Goal: Transaction & Acquisition: Purchase product/service

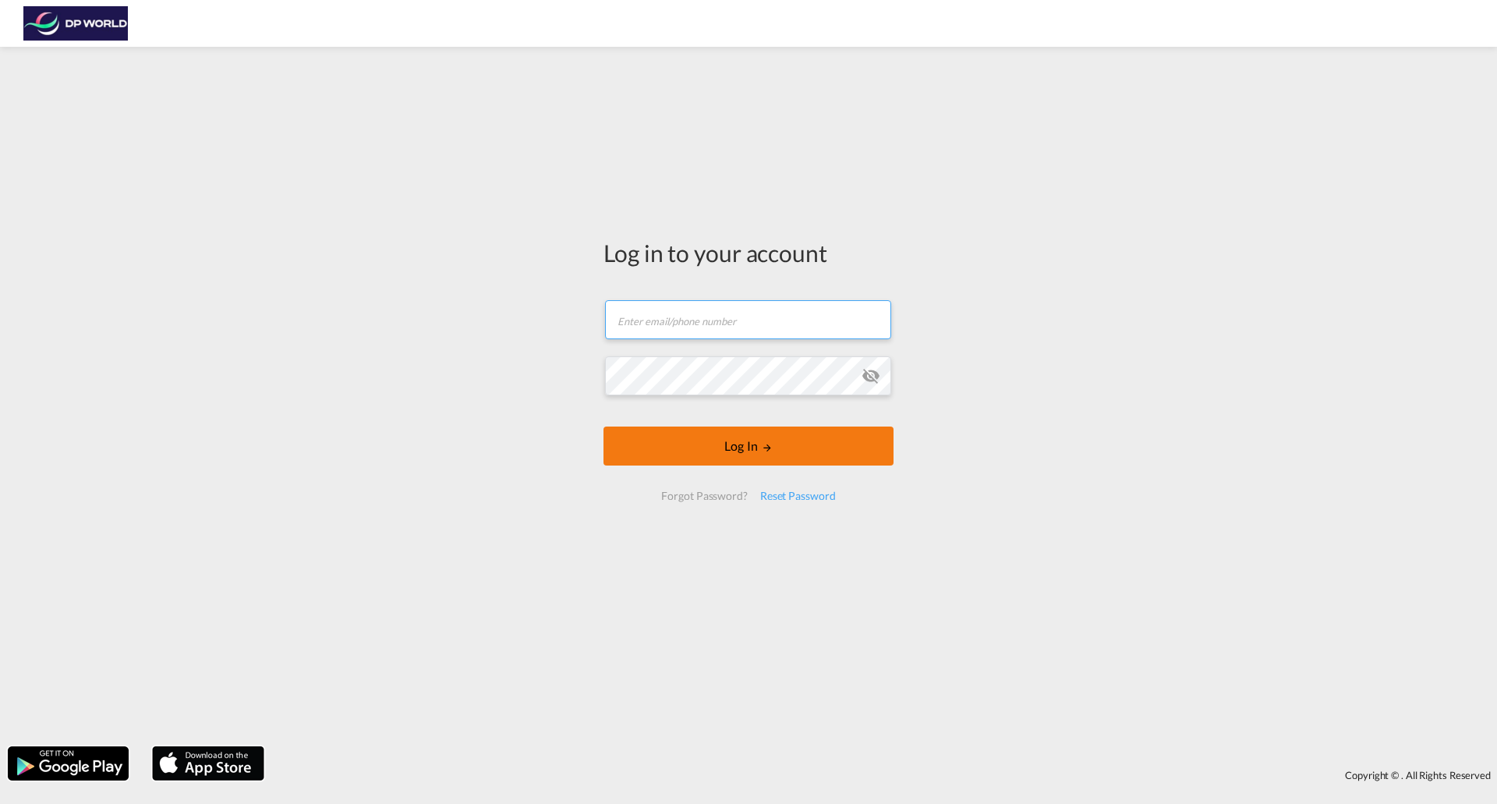
type input "[PERSON_NAME][EMAIL_ADDRESS][DOMAIN_NAME]"
click at [771, 455] on button "Log In" at bounding box center [748, 445] width 290 height 39
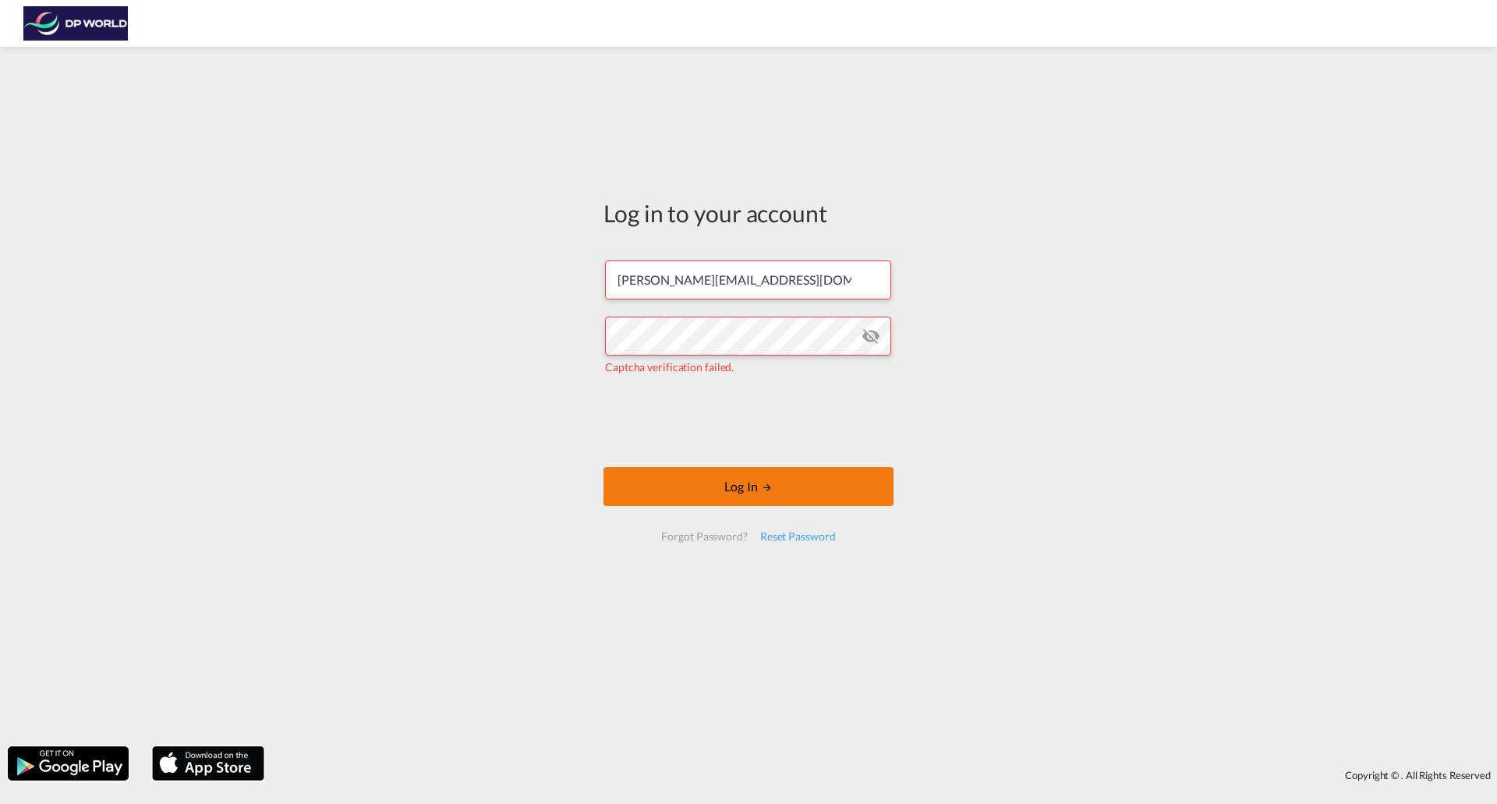
click at [752, 479] on button "Log In" at bounding box center [748, 486] width 290 height 39
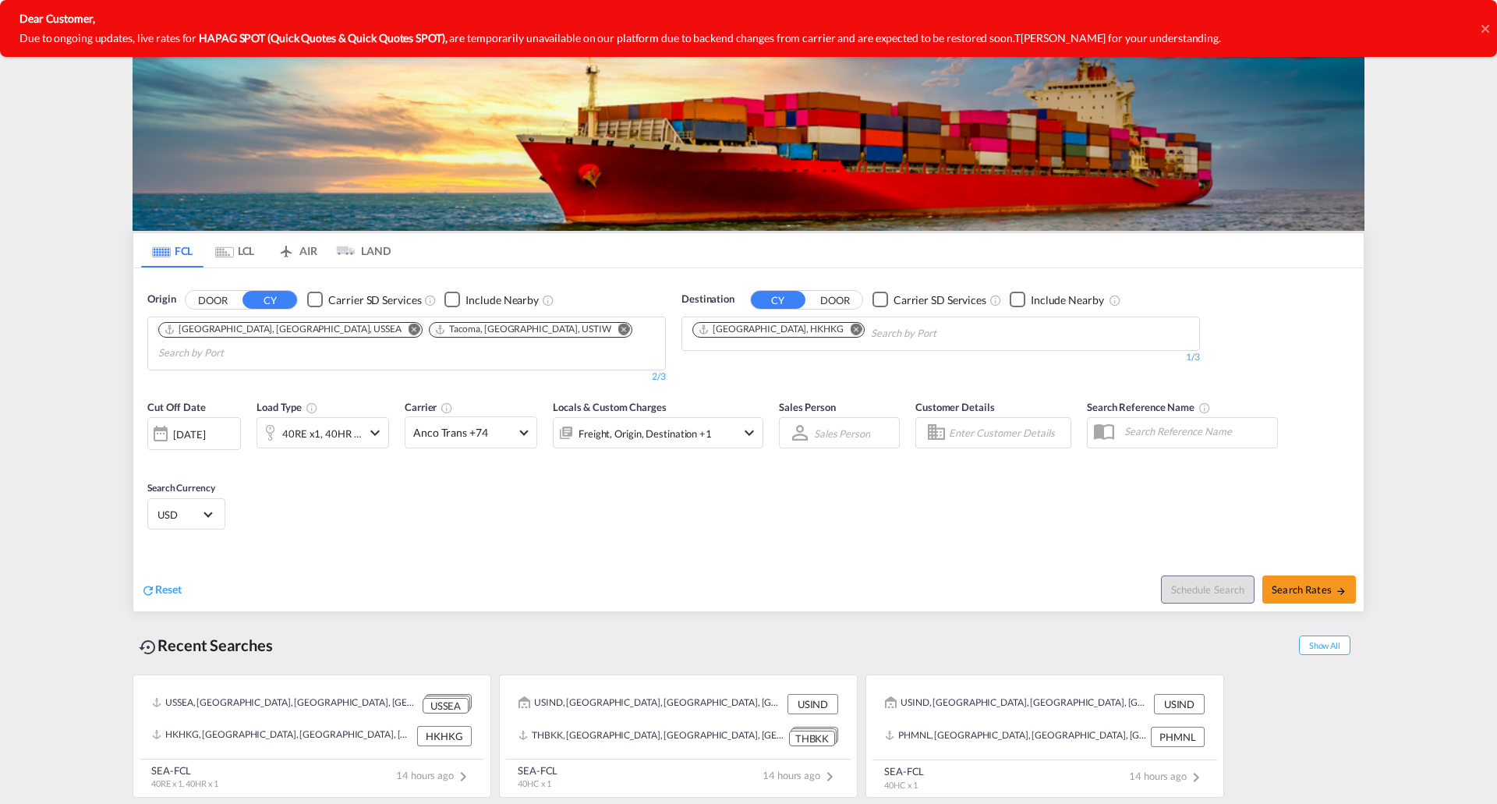
click at [373, 423] on md-icon "icon-chevron-down" at bounding box center [375, 432] width 19 height 19
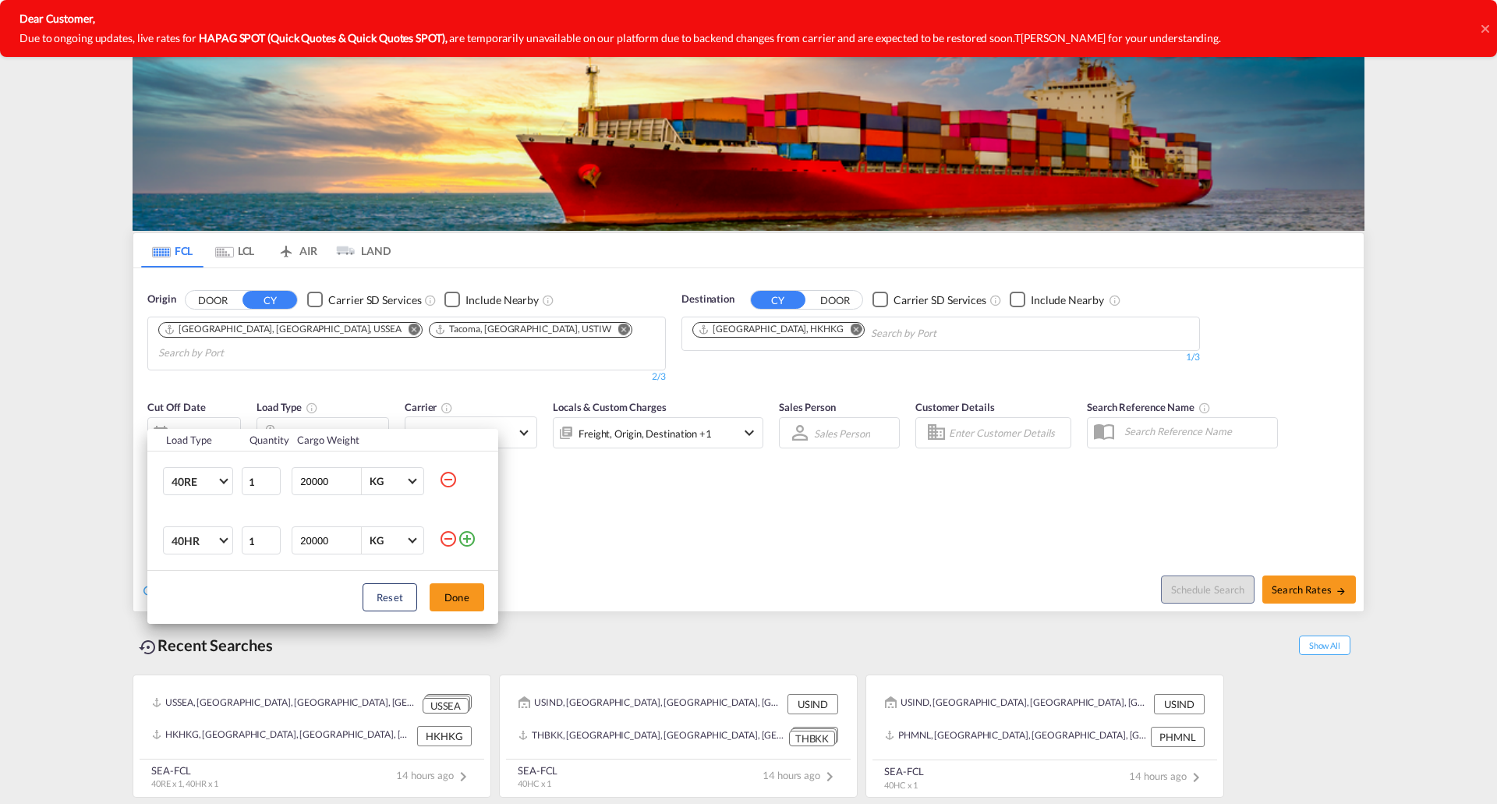
click at [452, 537] on md-icon "icon-minus-circle-outline" at bounding box center [448, 538] width 19 height 19
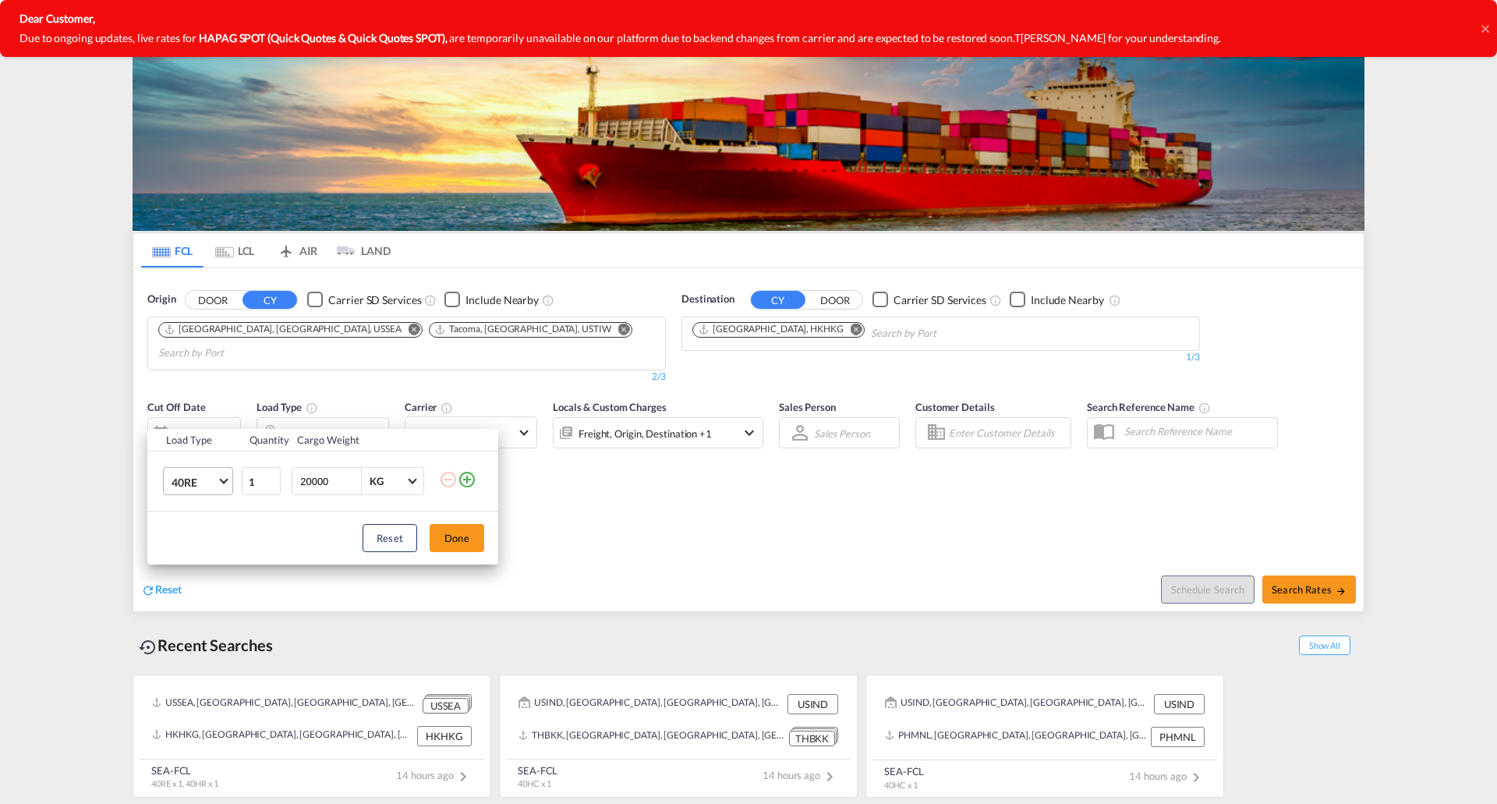
click at [219, 490] on md-select-value "40RE" at bounding box center [201, 481] width 62 height 27
click at [211, 437] on md-option "40HC" at bounding box center [212, 441] width 106 height 37
click at [402, 327] on div "Load Type Quantity Cargo Weight 40HC 1 20000 KG KG Load type addition is restri…" at bounding box center [748, 402] width 1497 height 804
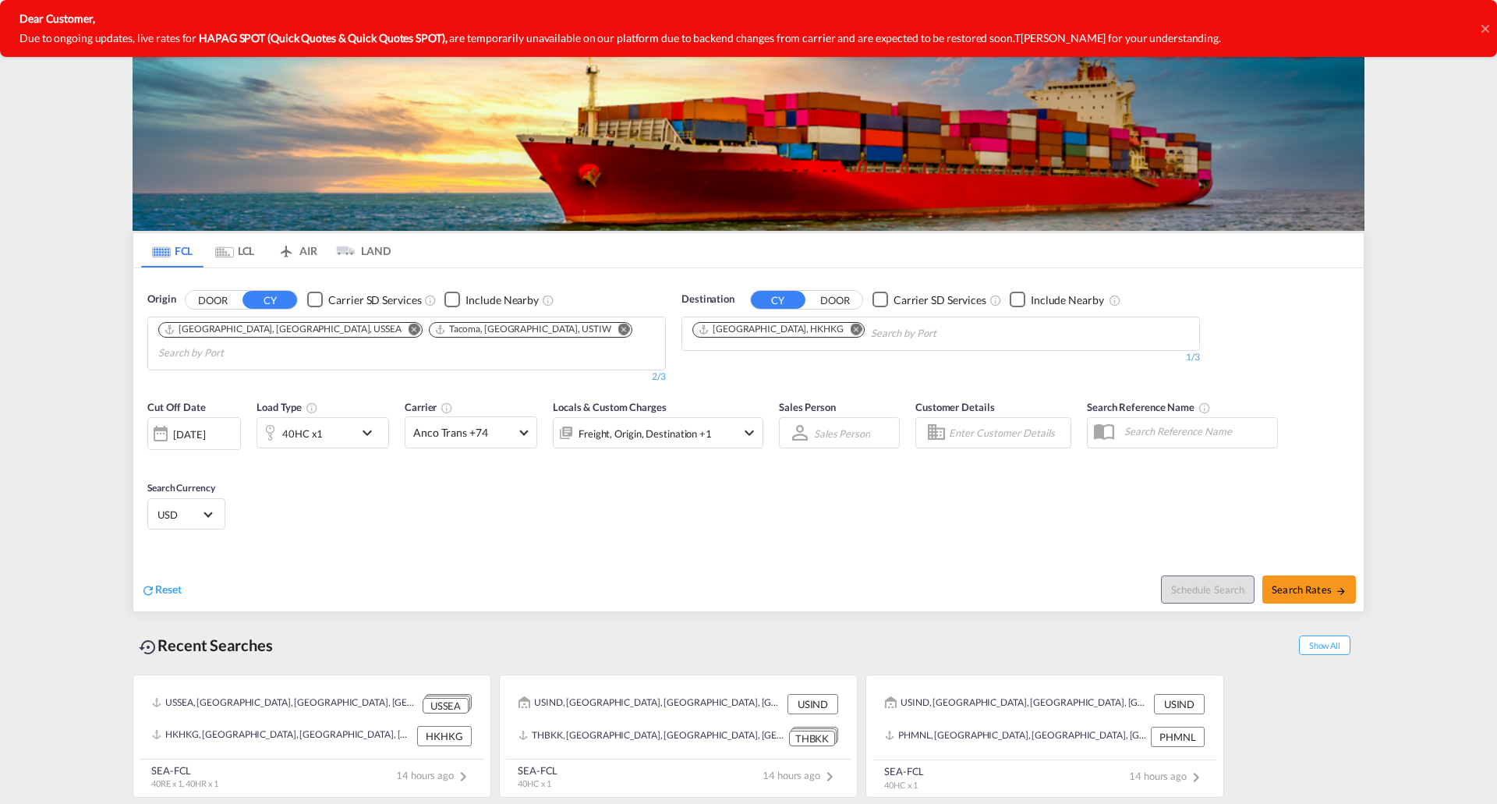
click at [398, 332] on button "Remove" at bounding box center [409, 331] width 23 height 16
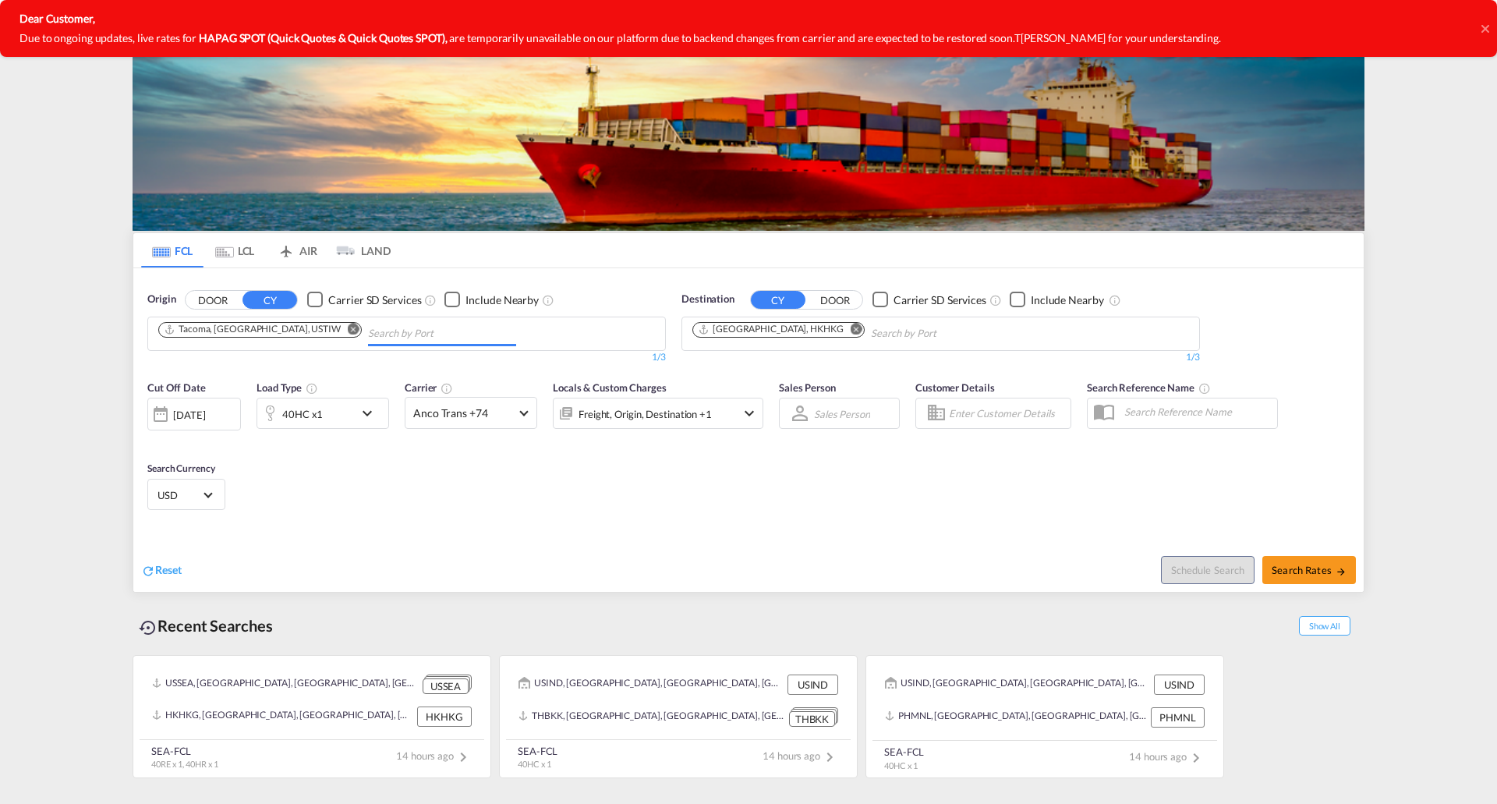
click at [348, 327] on md-icon "Remove" at bounding box center [354, 329] width 12 height 12
click at [851, 331] on md-icon "Remove" at bounding box center [857, 329] width 12 height 12
click at [275, 334] on body "Analytics Reports Dashboard Rate Search Enquiries Quotes Bookings" at bounding box center [748, 402] width 1497 height 804
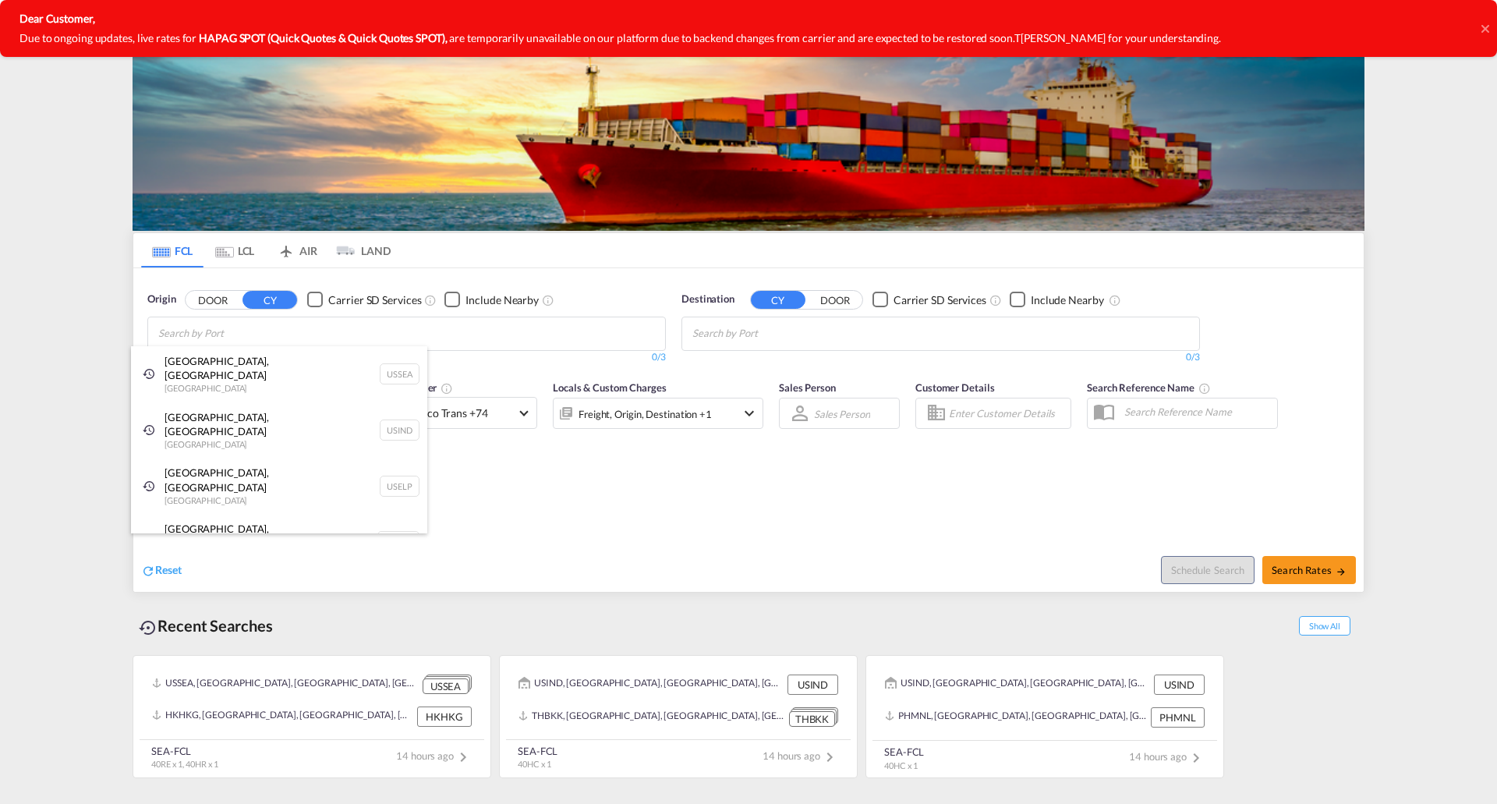
type input "c"
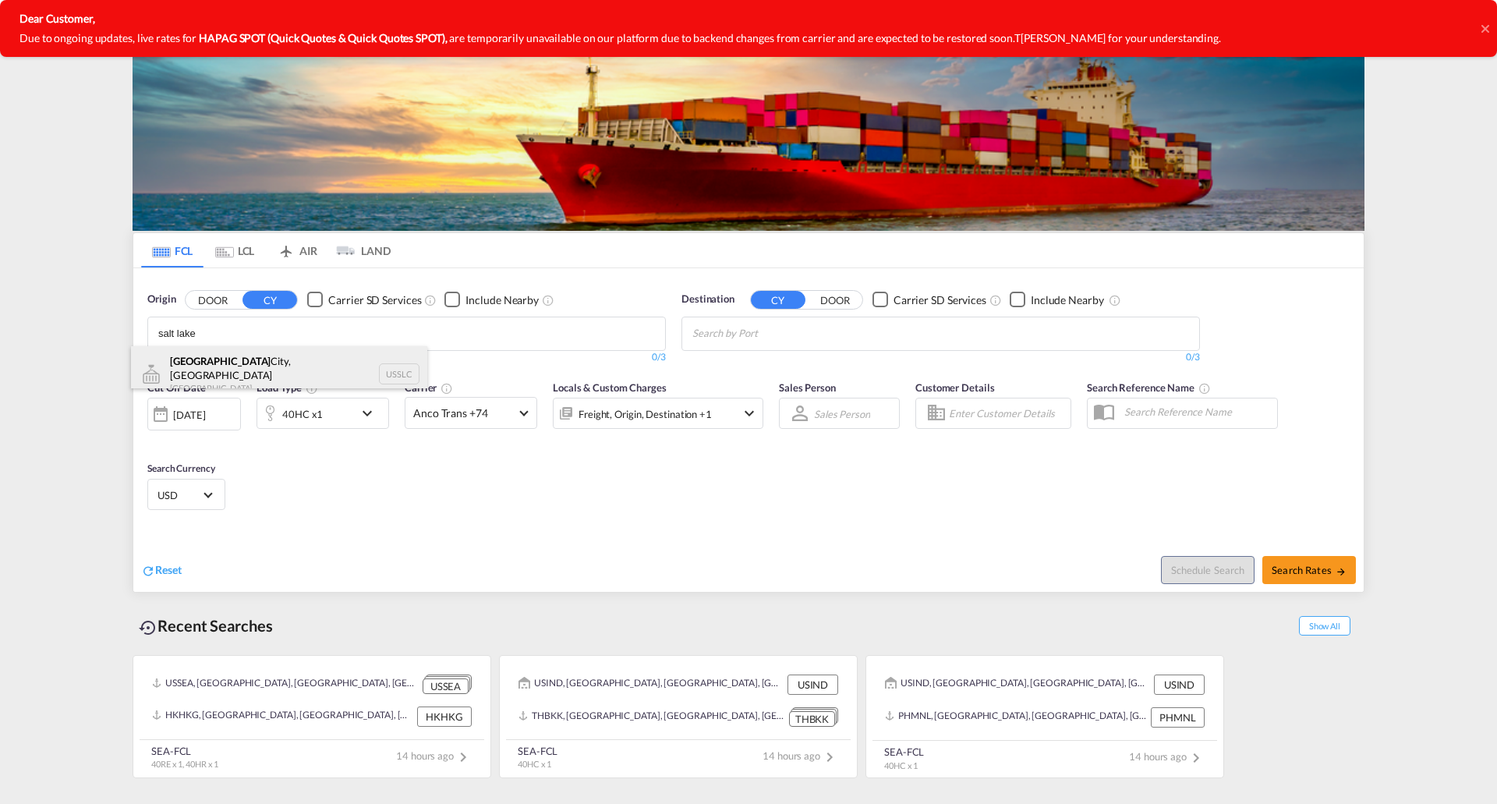
type input "salt lake"
click at [230, 356] on div "[GEOGRAPHIC_DATA], [GEOGRAPHIC_DATA] [GEOGRAPHIC_DATA] USSLC" at bounding box center [279, 374] width 296 height 56
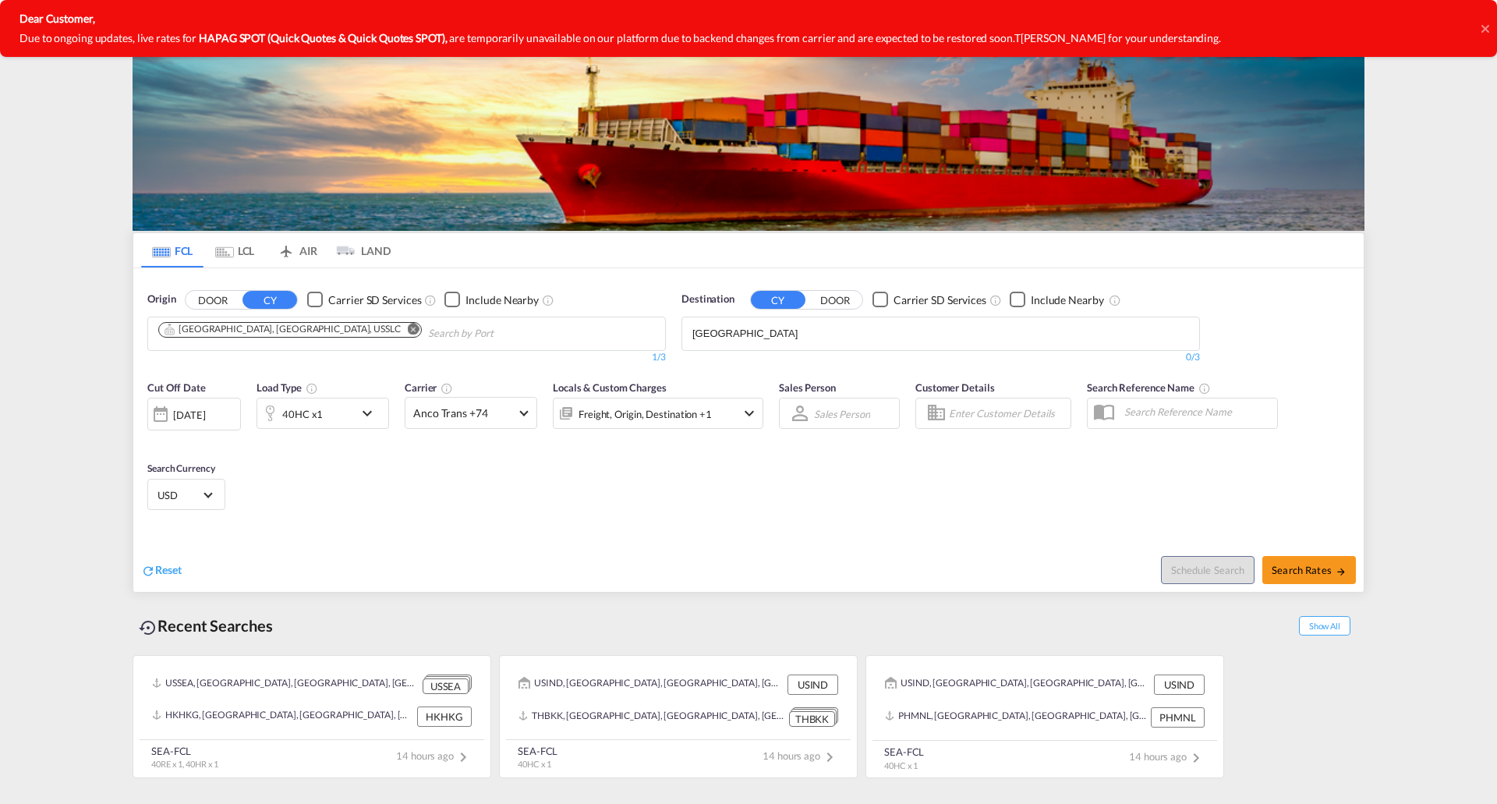
drag, startPoint x: 750, startPoint y: 330, endPoint x: 644, endPoint y: 327, distance: 106.1
click at [710, 342] on body "Analytics Reports Dashboard Rate Search Enquiries Quotes Bookings" at bounding box center [748, 402] width 1497 height 804
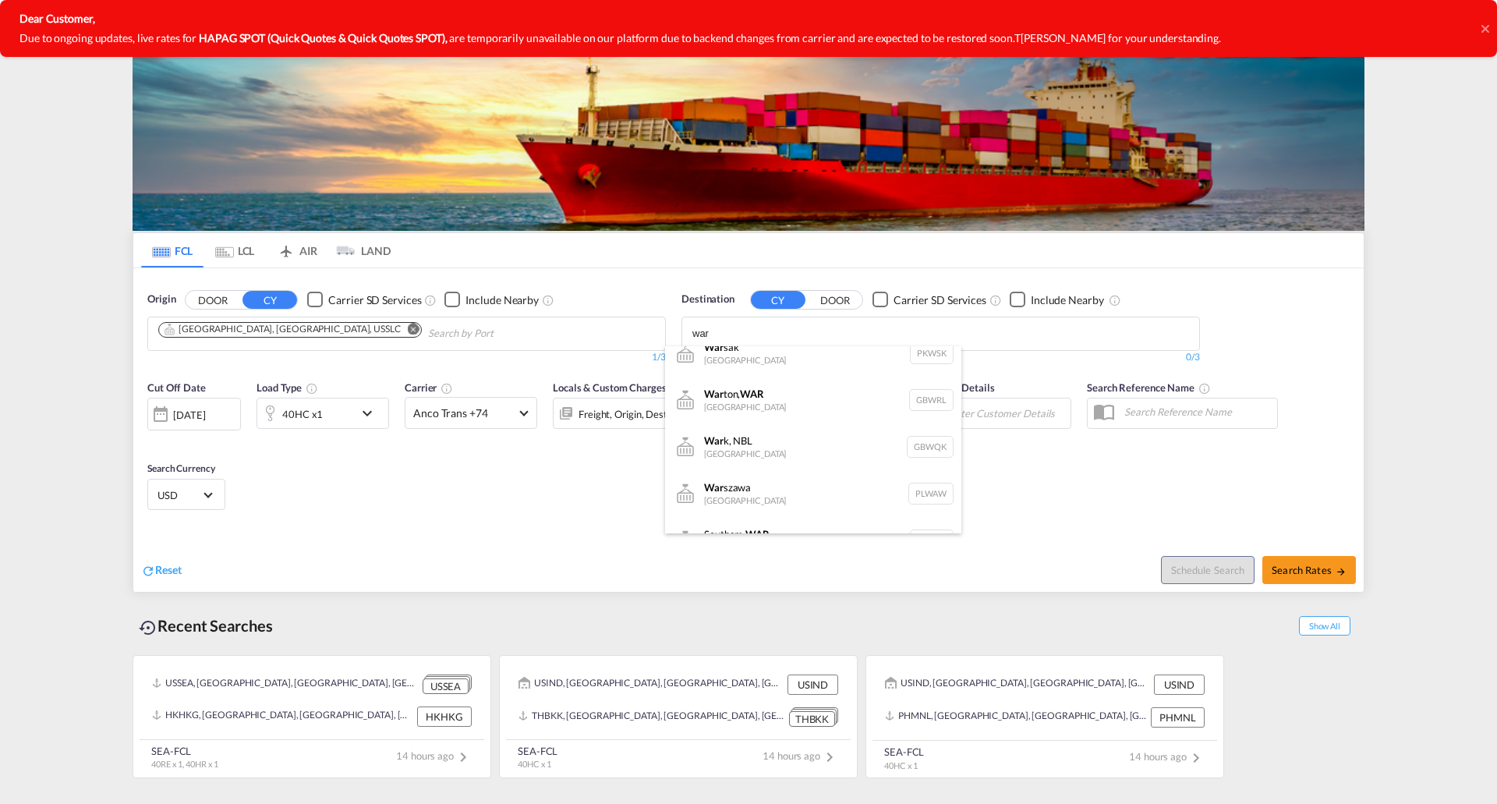
scroll to position [203, 0]
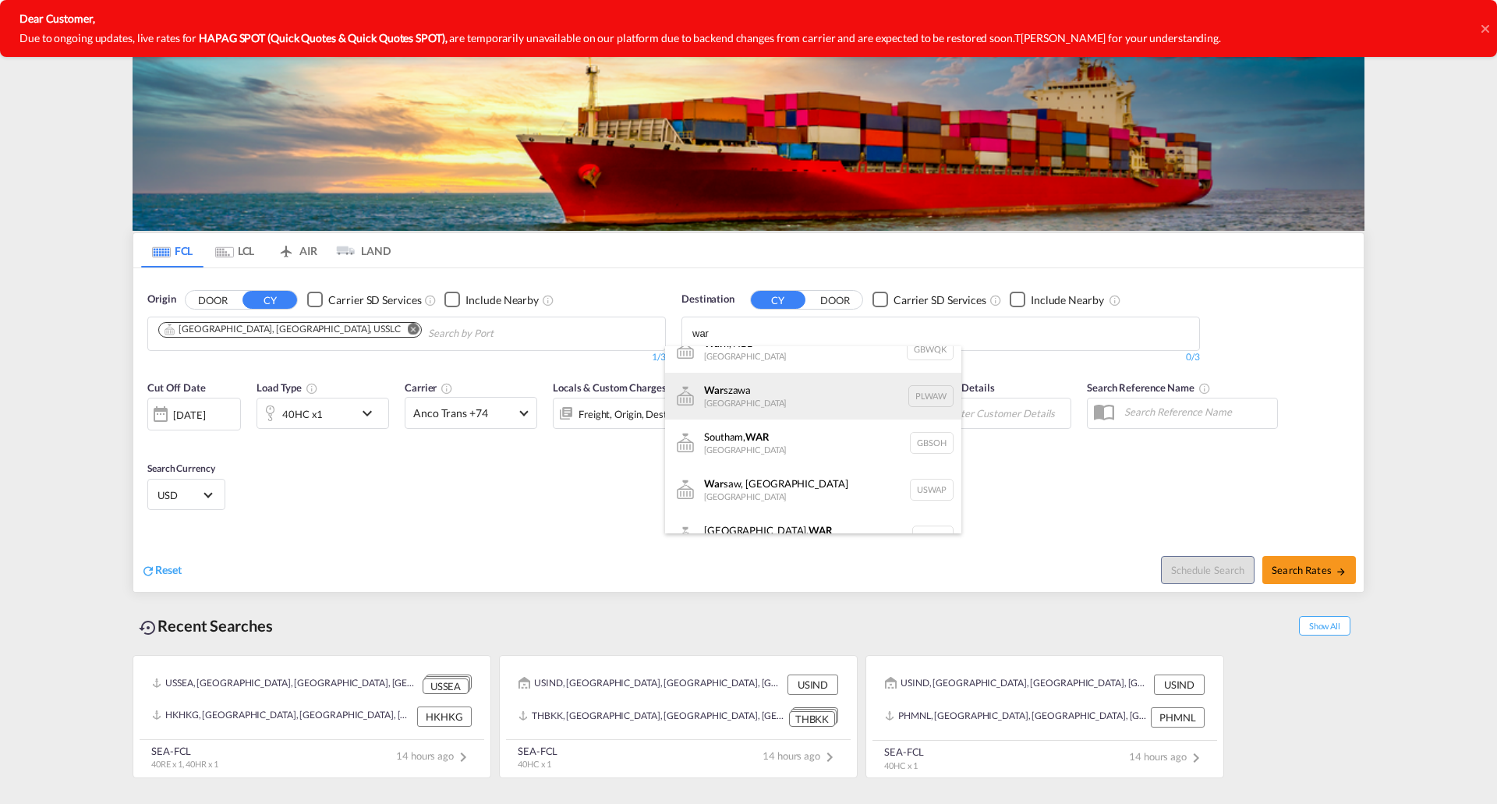
type input "war"
click at [715, 403] on div "War szawa [GEOGRAPHIC_DATA] PLWAW" at bounding box center [813, 396] width 296 height 47
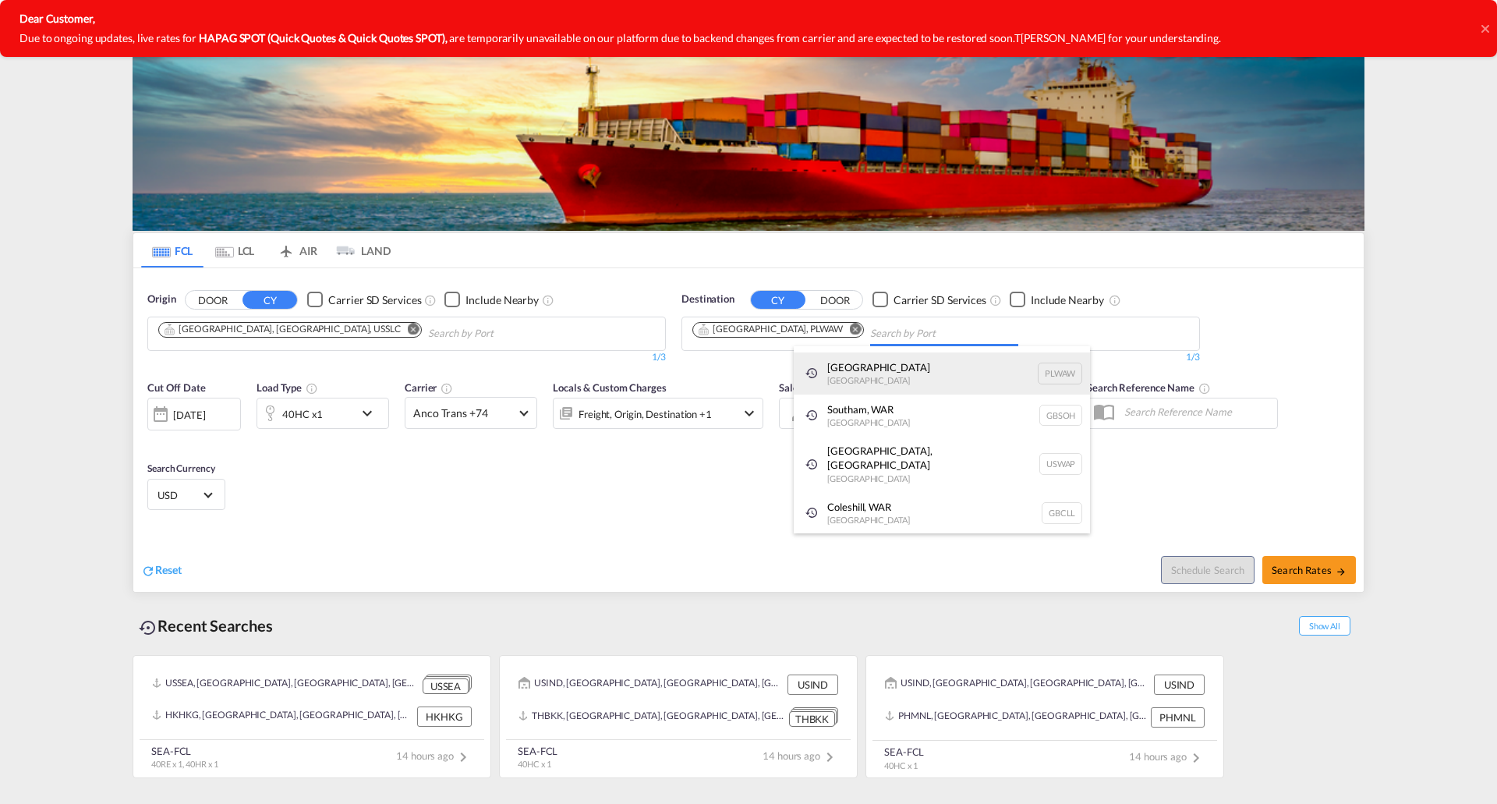
scroll to position [23, 0]
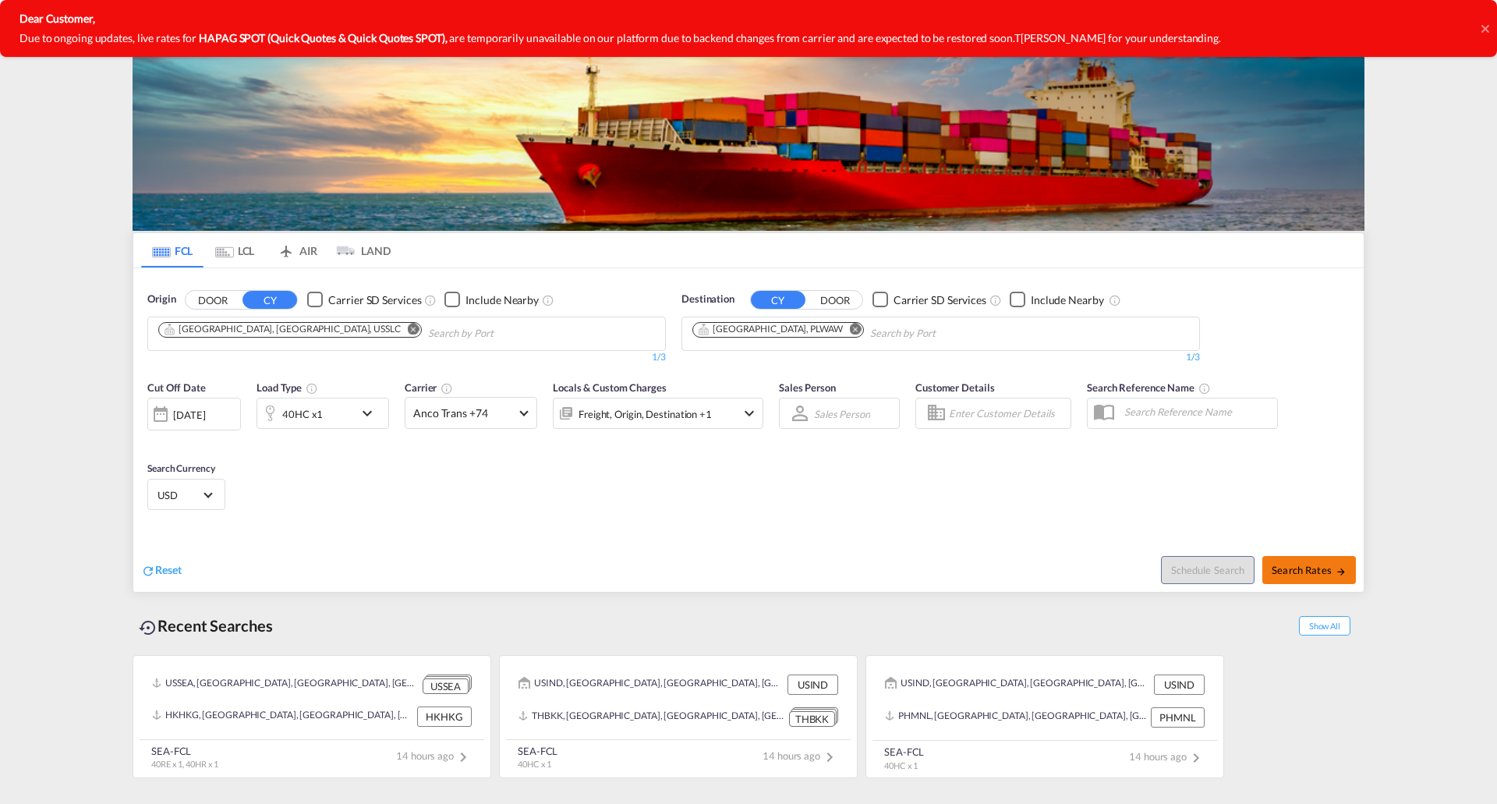
click at [1292, 566] on span "Search Rates" at bounding box center [1309, 570] width 75 height 12
type input "USSLC to PLWAW / [DATE]"
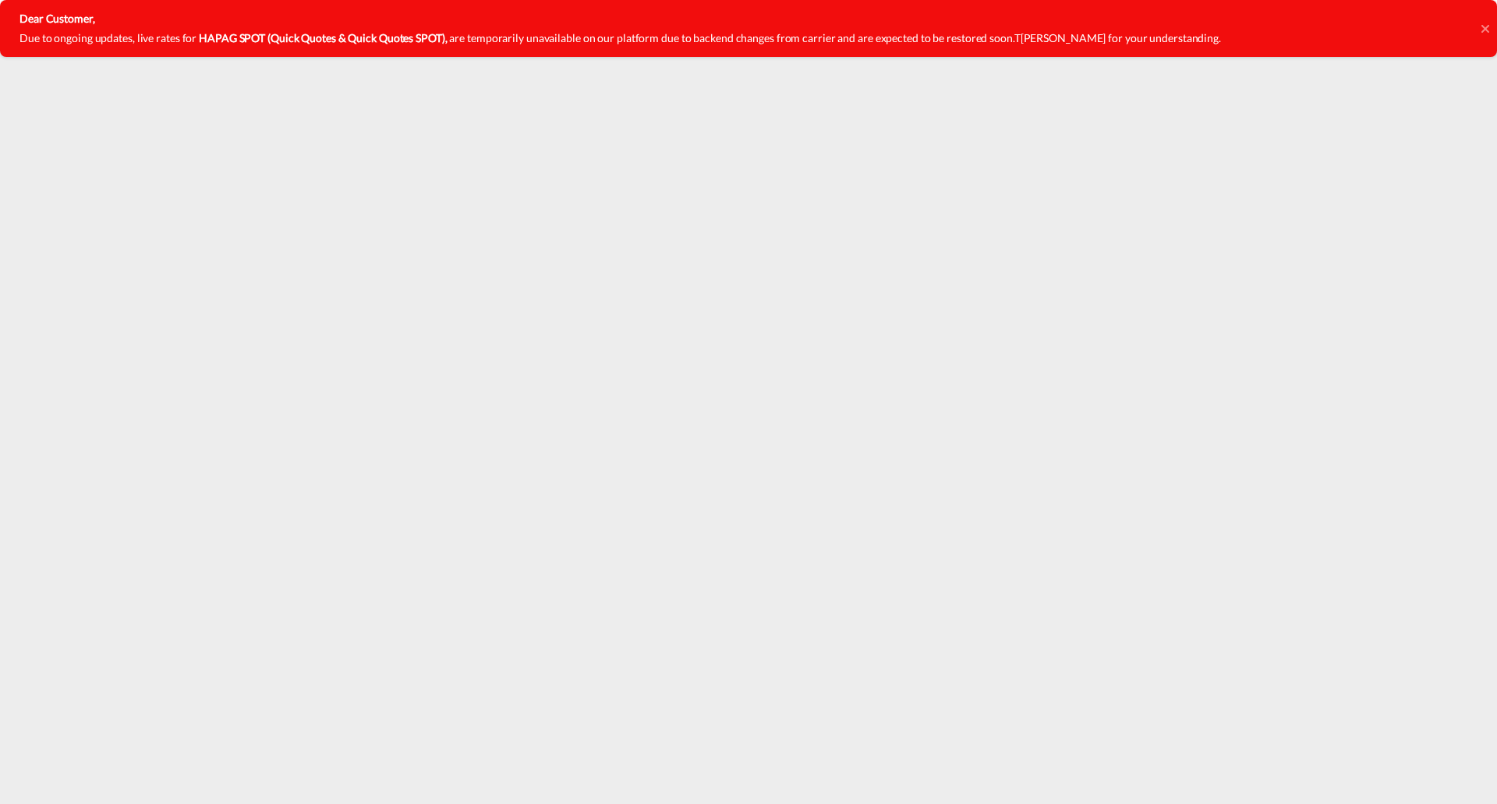
click at [1482, 28] on icon at bounding box center [1485, 29] width 8 height 12
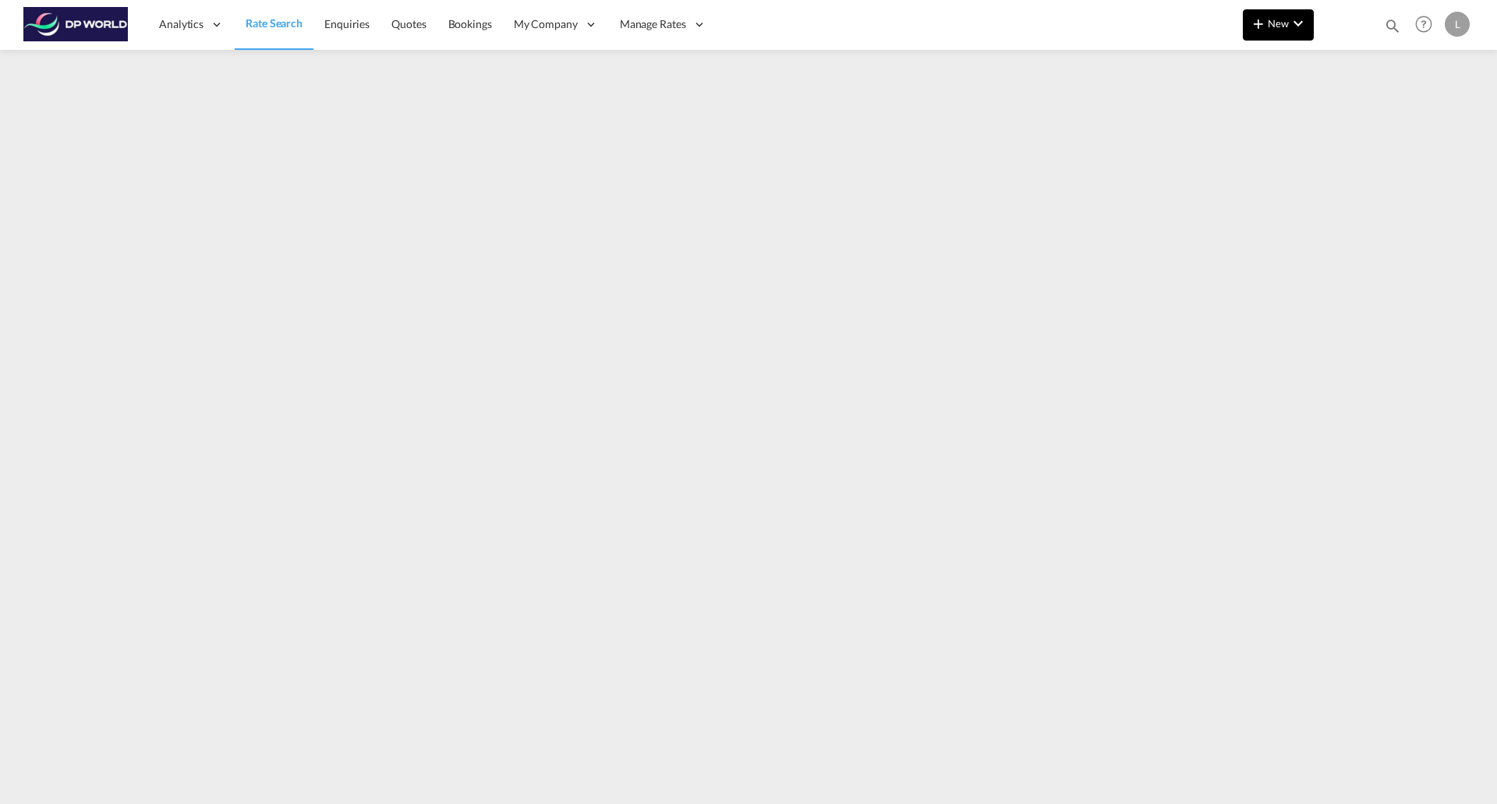
click at [1279, 29] on span "New" at bounding box center [1278, 23] width 58 height 12
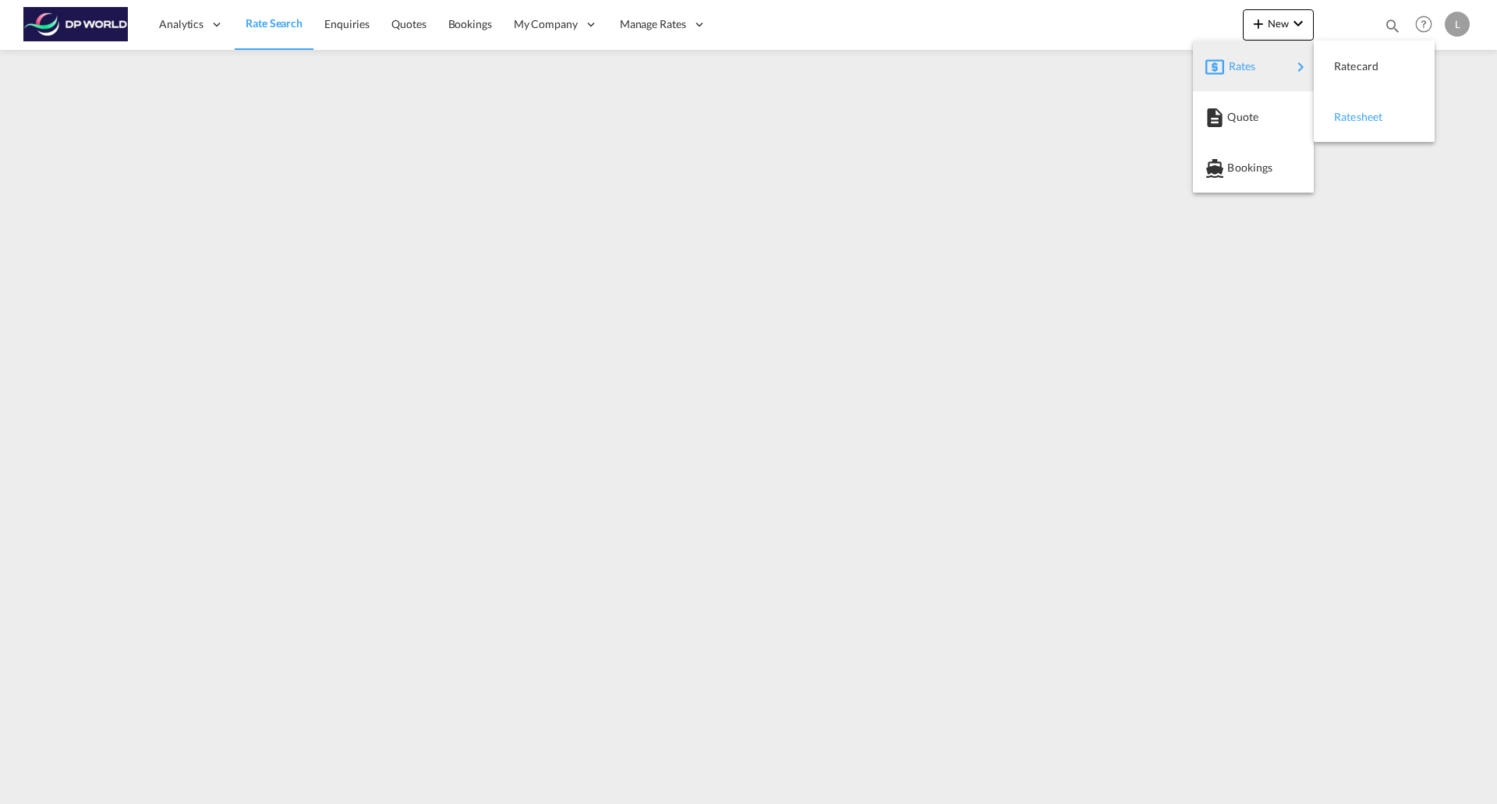
click at [1369, 109] on div "Ratesheet" at bounding box center [1363, 116] width 58 height 39
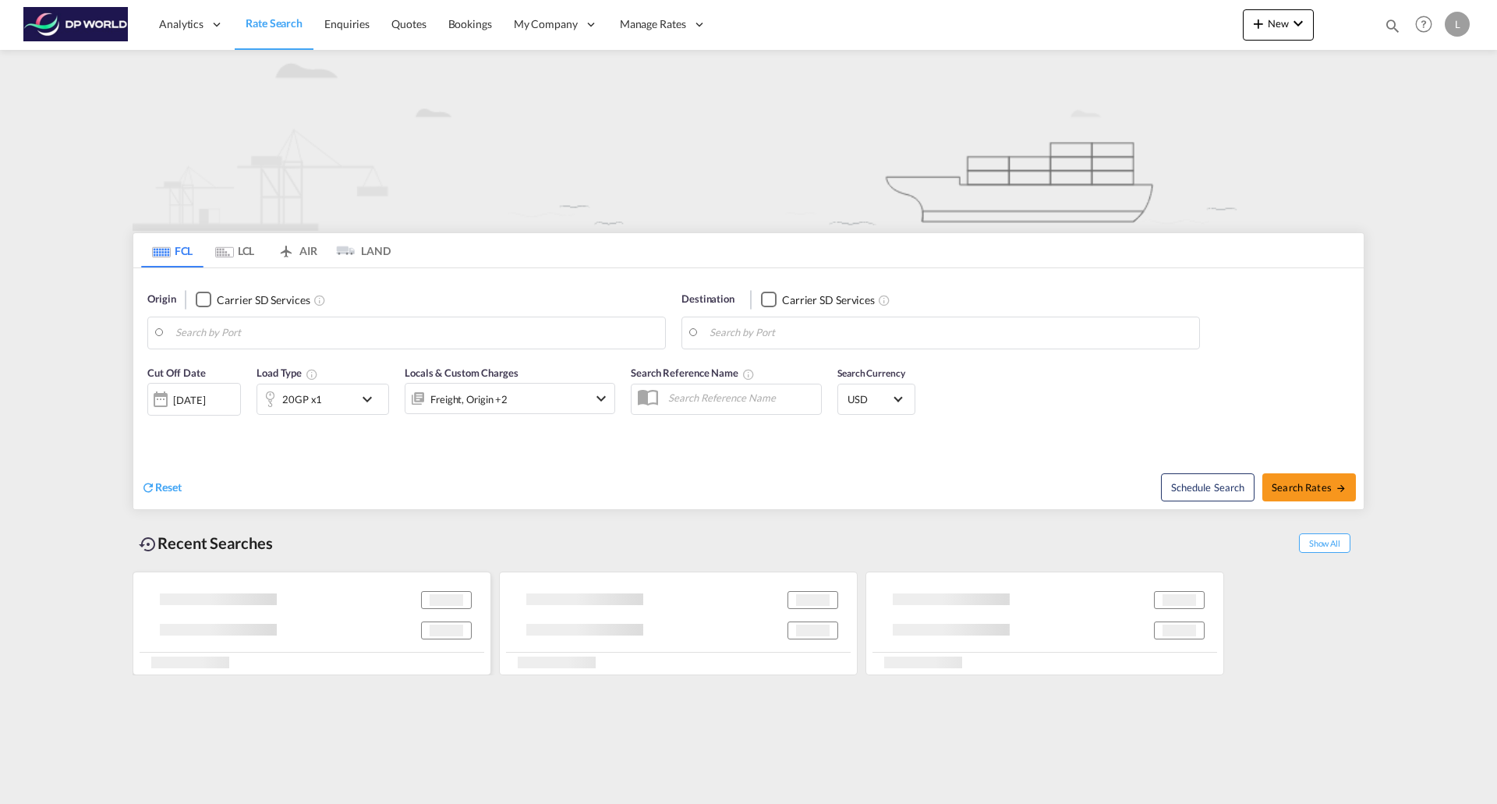
type input "[GEOGRAPHIC_DATA], [GEOGRAPHIC_DATA], USSLC"
type input "[GEOGRAPHIC_DATA], PLWAW"
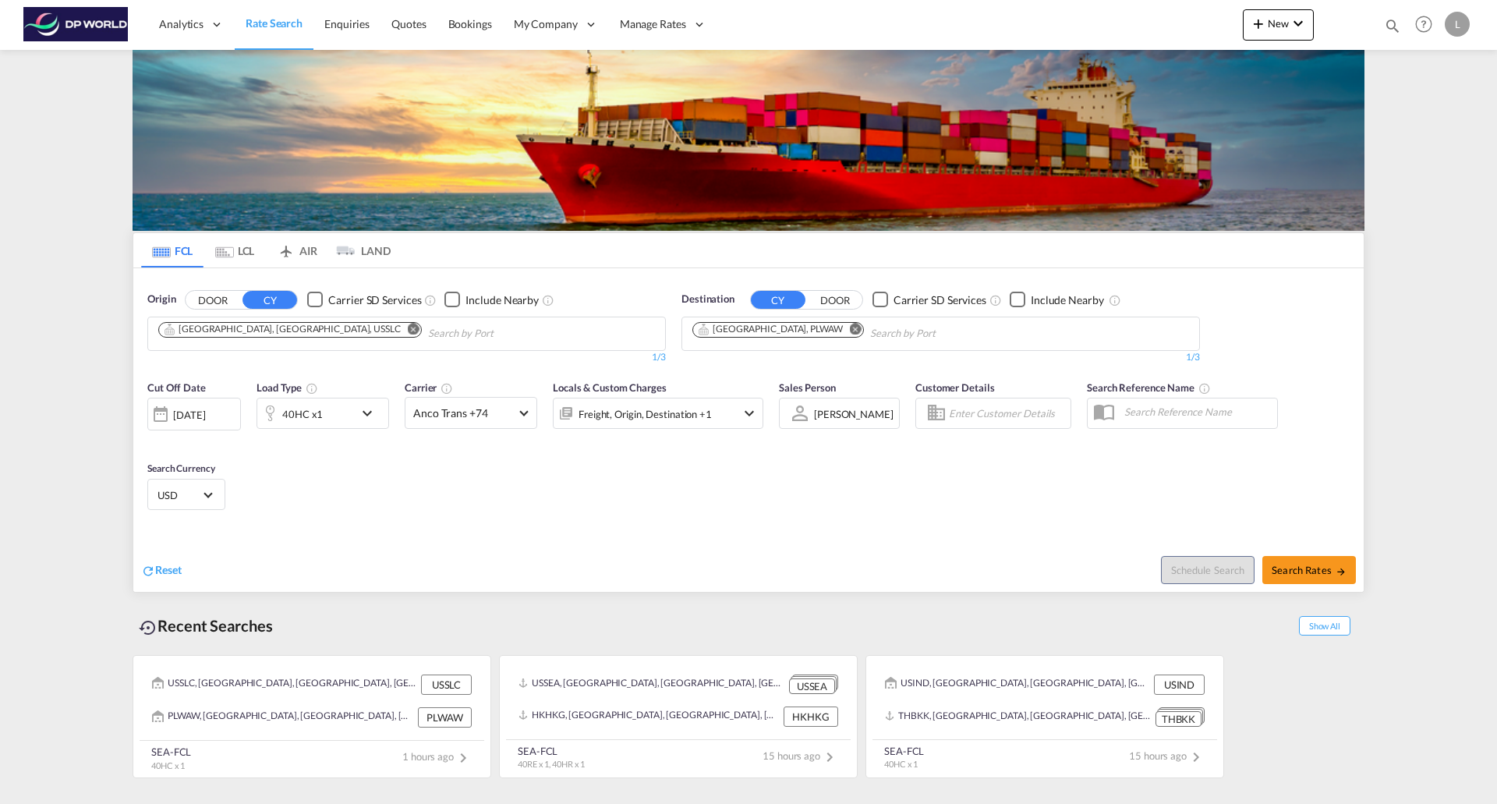
click at [408, 331] on md-icon "Remove" at bounding box center [414, 329] width 12 height 12
click at [840, 329] on button "Remove" at bounding box center [851, 331] width 23 height 16
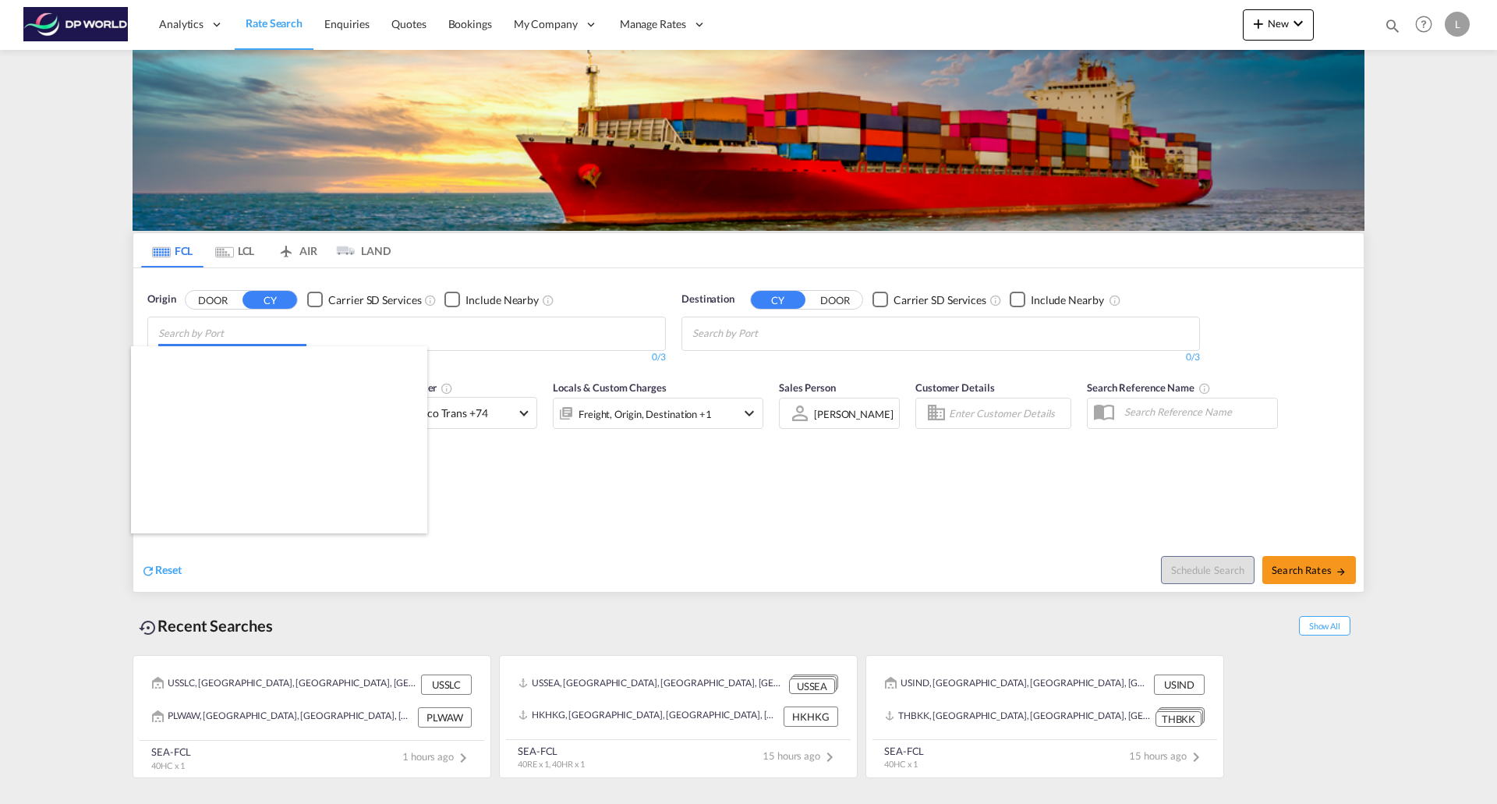
click at [391, 331] on body "Analytics Reports Dashboard Rate Search Enquiries Quotes Bookings" at bounding box center [748, 402] width 1497 height 804
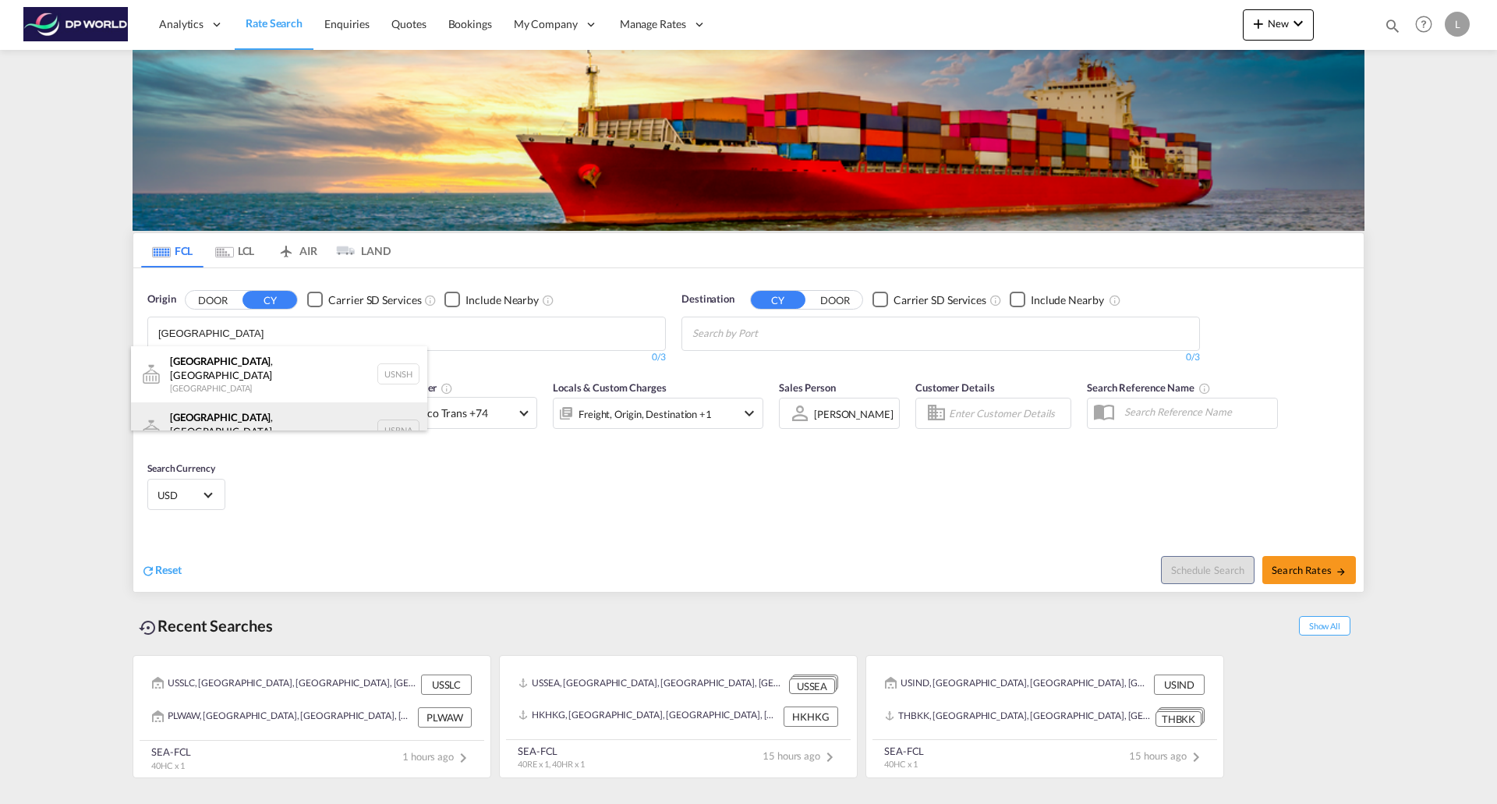
type input "nashville"
click at [265, 412] on div "Nashville , TN United States USBNA" at bounding box center [279, 430] width 296 height 56
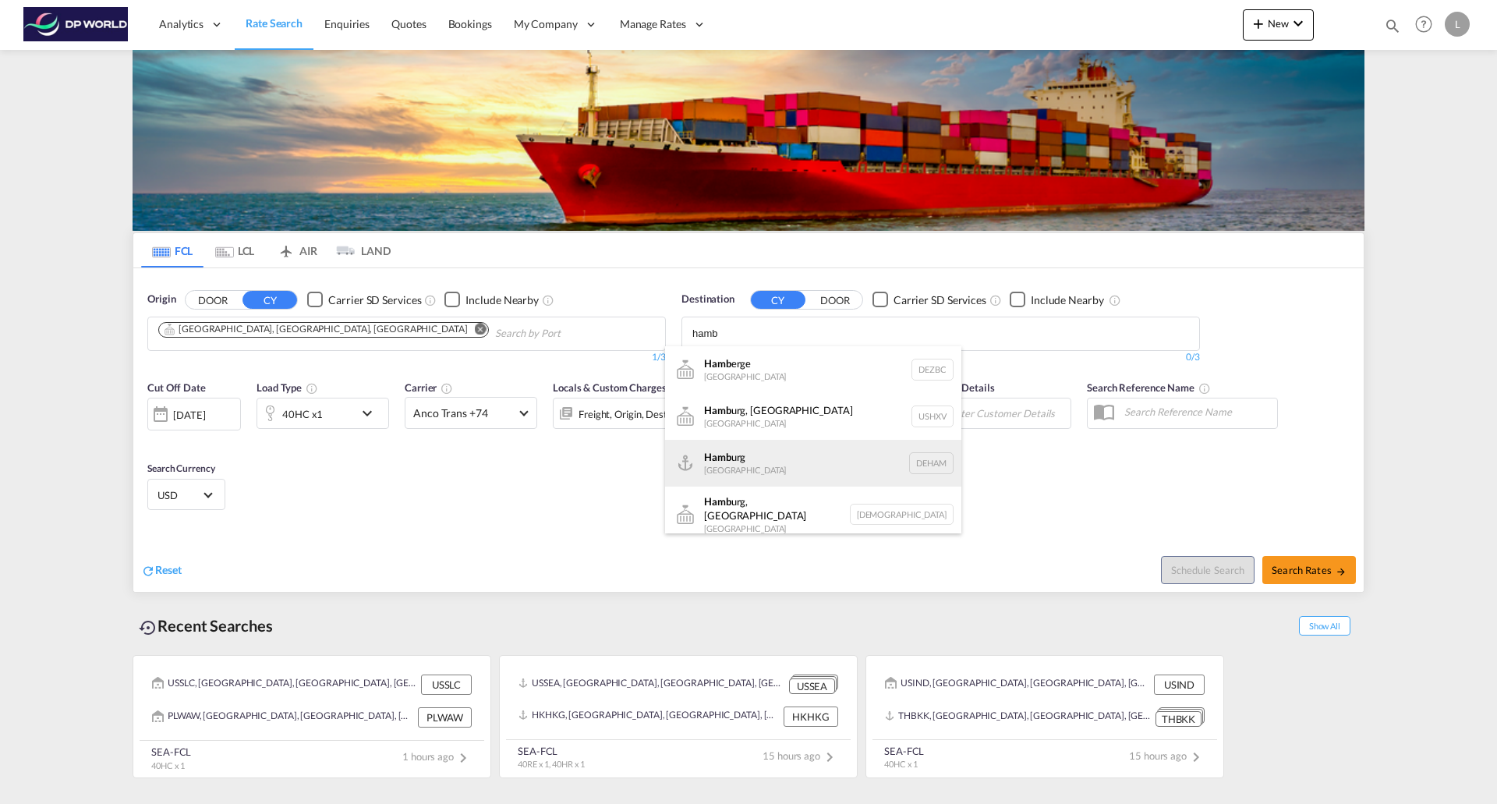
type input "hamb"
click at [747, 465] on div "Hamb urg Germany DEHAM" at bounding box center [813, 463] width 296 height 47
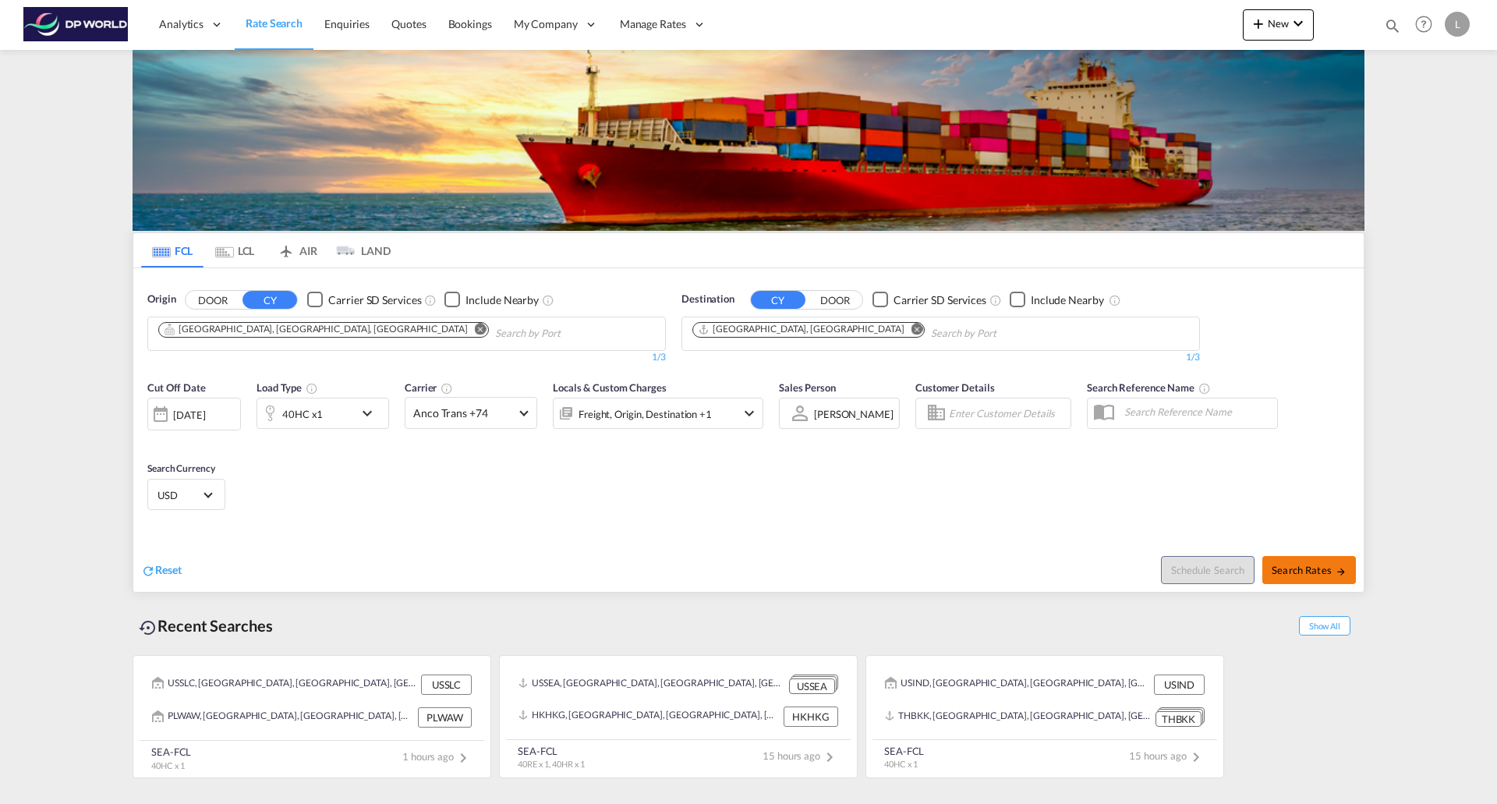
click at [1299, 557] on button "Search Rates" at bounding box center [1309, 570] width 94 height 28
type input "USBNA to DEHAM / 11 Sep 2025"
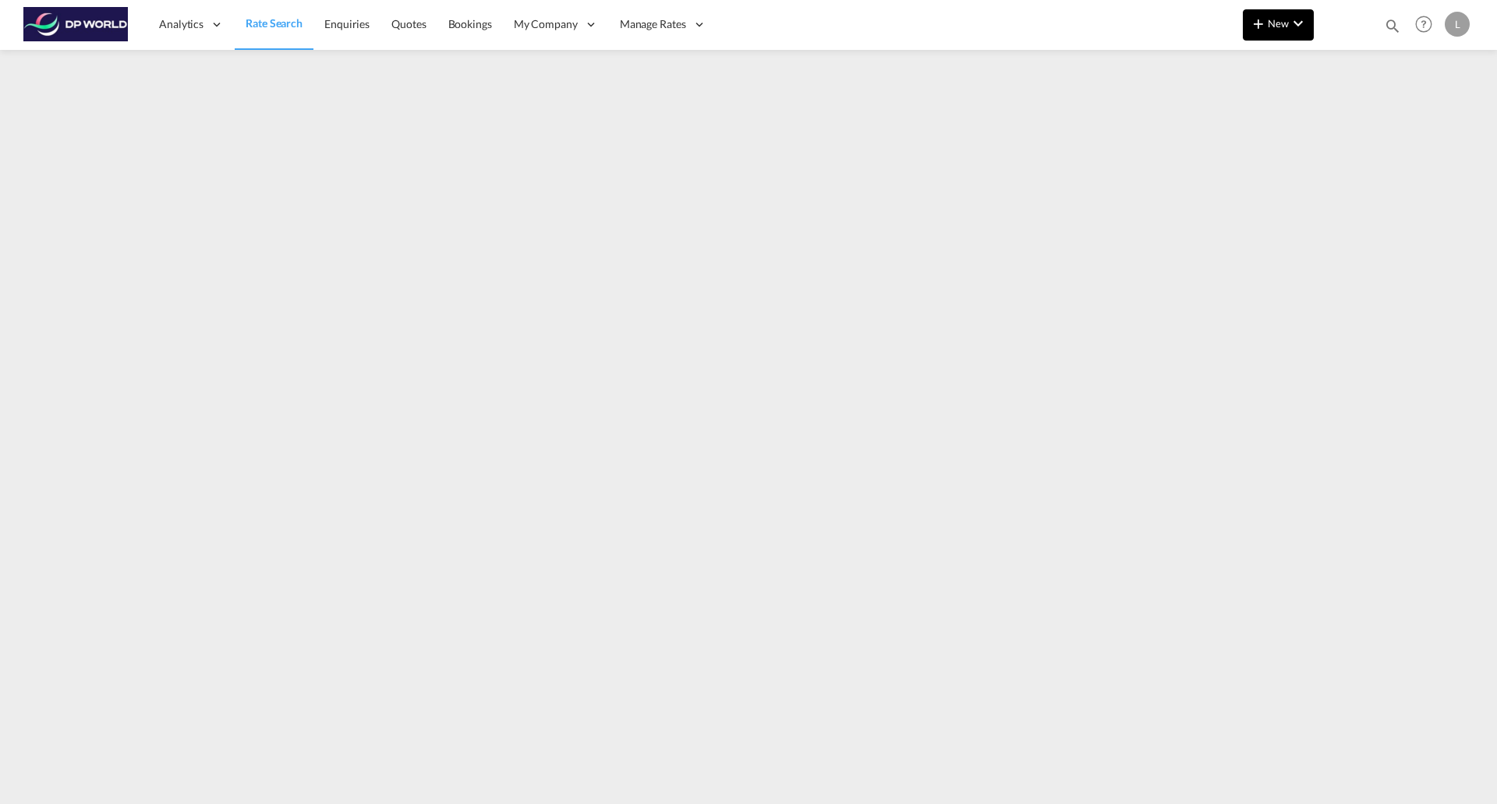
click at [1260, 27] on md-icon "icon-plus 400-fg" at bounding box center [1258, 23] width 19 height 19
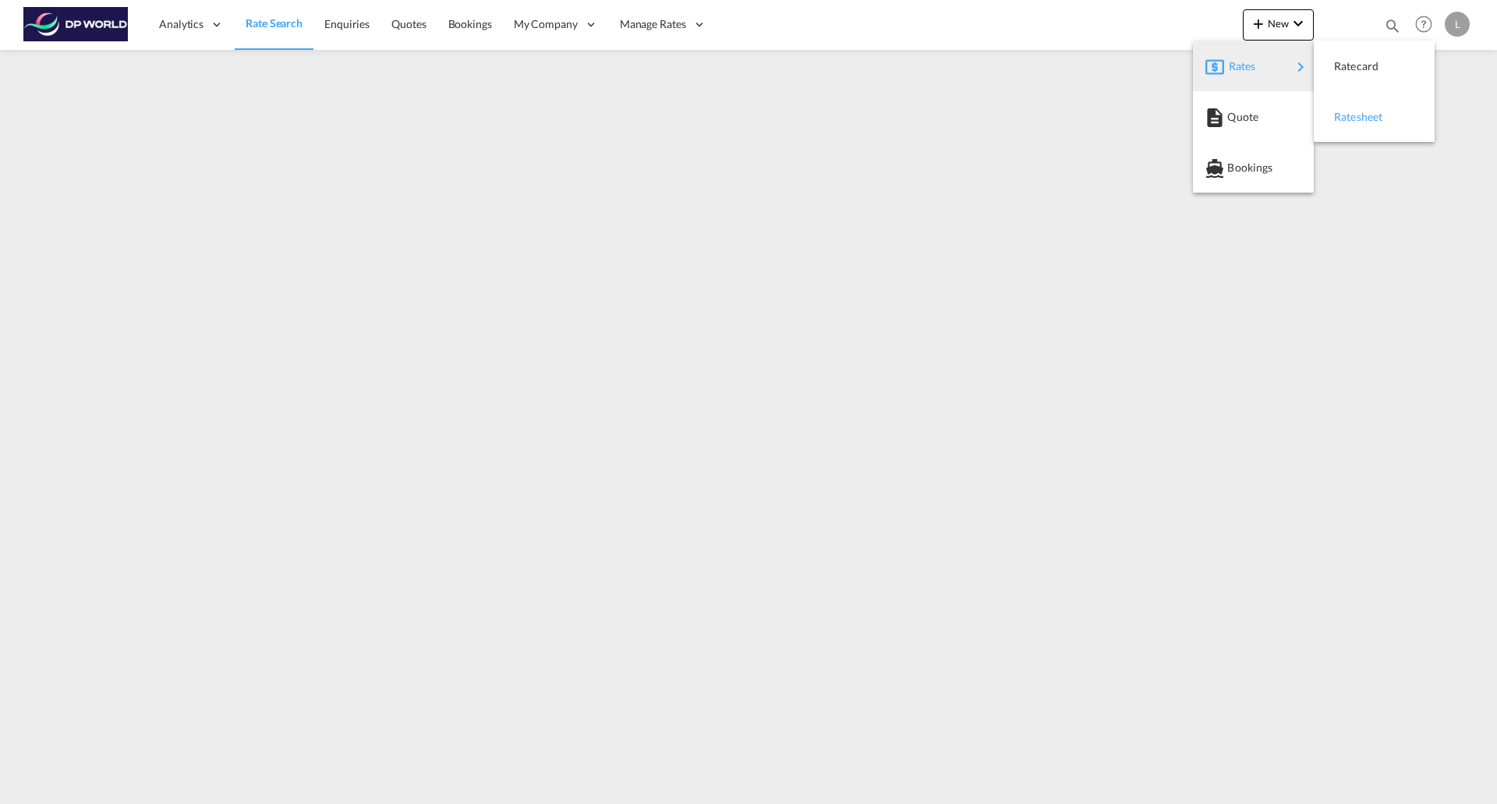
click at [1346, 109] on span "Ratesheet" at bounding box center [1342, 116] width 17 height 31
